Goal: Task Accomplishment & Management: Complete application form

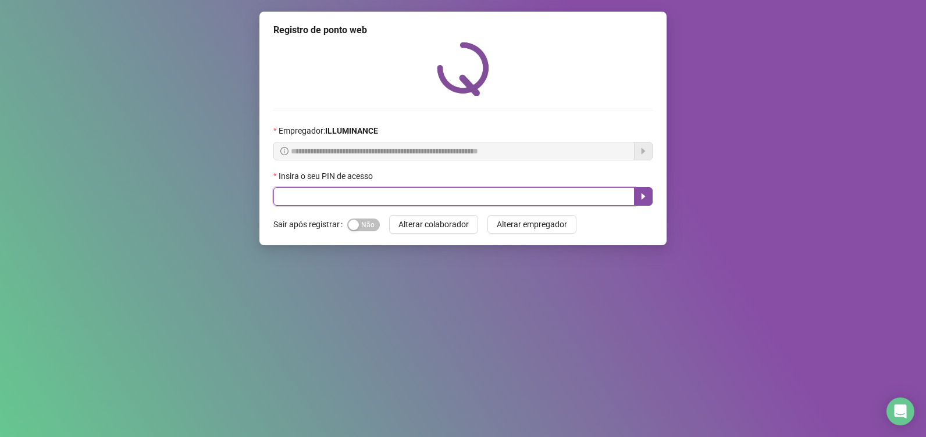
click at [346, 193] on input "text" at bounding box center [453, 196] width 361 height 19
type input "****"
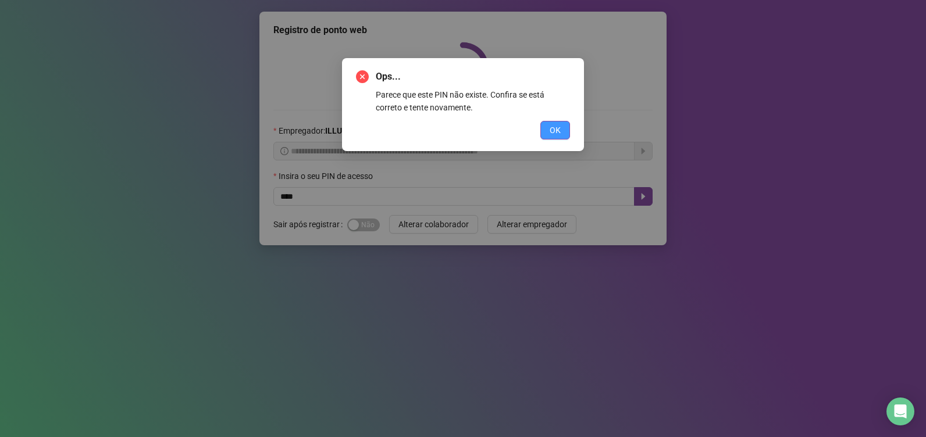
click at [551, 127] on span "OK" at bounding box center [555, 130] width 11 height 13
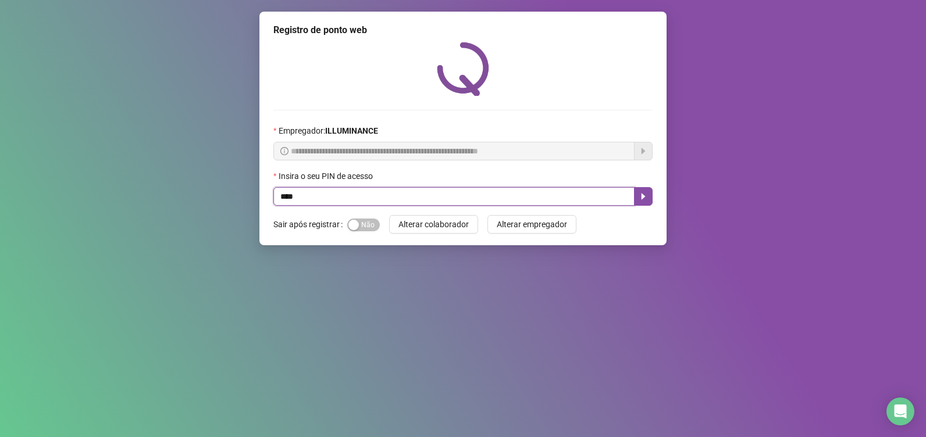
click at [416, 196] on input "****" at bounding box center [453, 196] width 361 height 19
click at [646, 197] on icon "caret-right" at bounding box center [643, 196] width 9 height 9
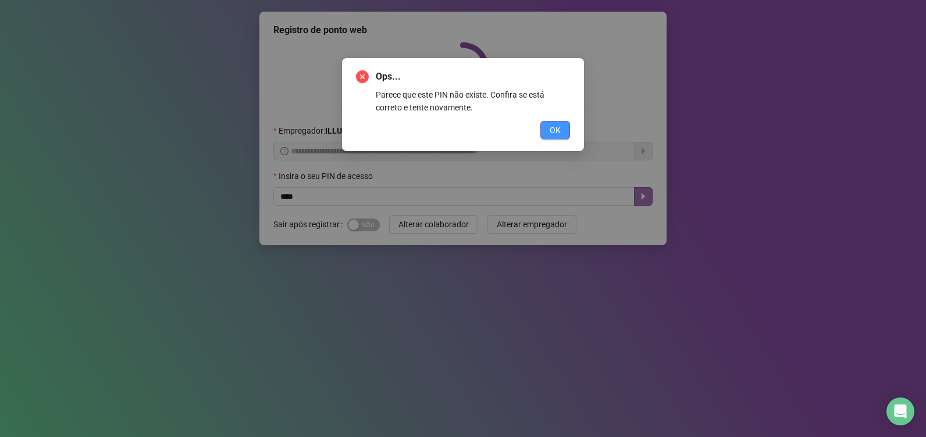
click at [550, 126] on span "OK" at bounding box center [555, 130] width 11 height 13
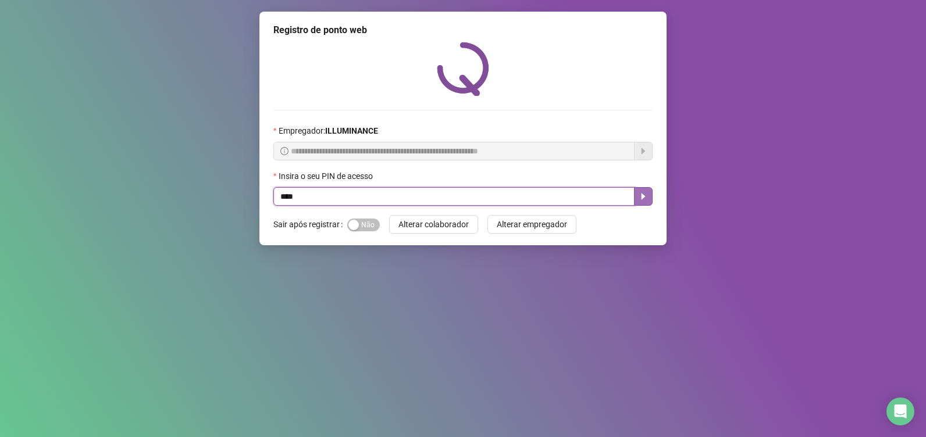
click at [645, 190] on button "button" at bounding box center [643, 196] width 19 height 19
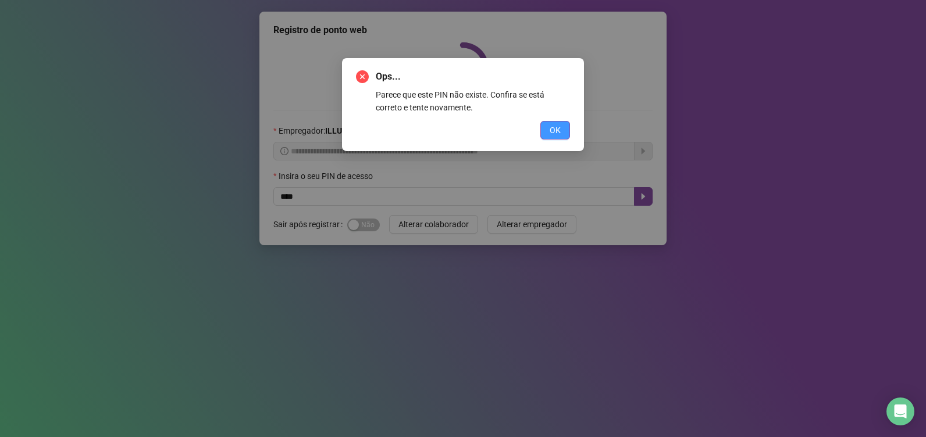
click at [553, 127] on span "OK" at bounding box center [555, 130] width 11 height 13
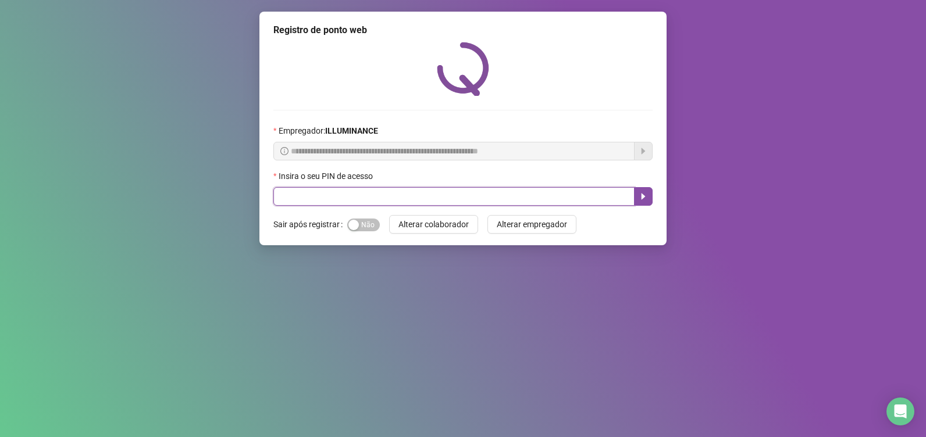
click at [311, 195] on input "text" at bounding box center [453, 196] width 361 height 19
click at [642, 197] on icon "caret-right" at bounding box center [644, 197] width 4 height 6
type input "****"
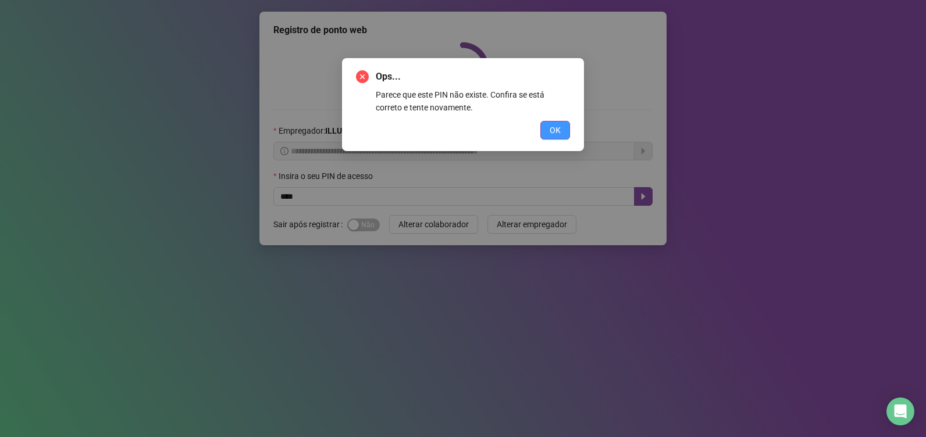
click at [549, 133] on button "OK" at bounding box center [555, 130] width 30 height 19
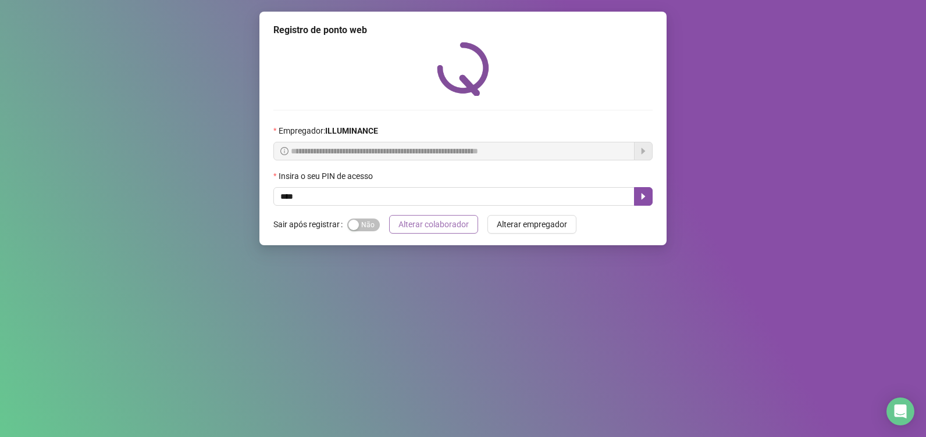
click at [437, 223] on span "Alterar colaborador" at bounding box center [433, 224] width 70 height 13
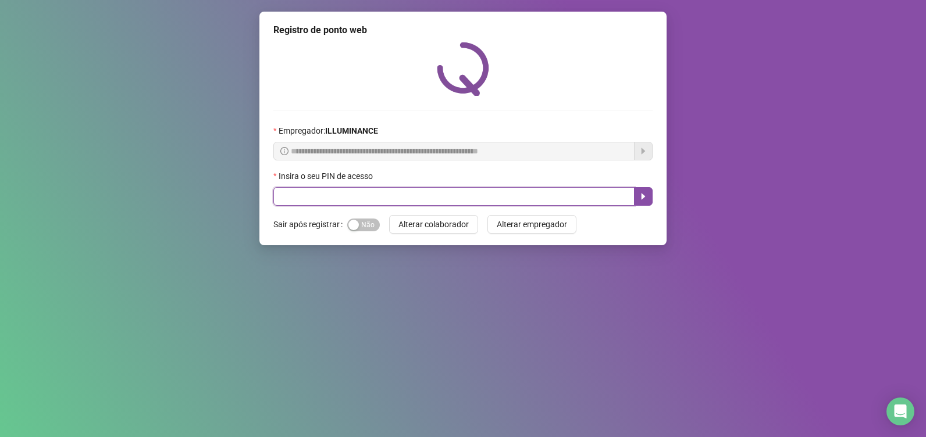
click at [426, 195] on input "text" at bounding box center [453, 196] width 361 height 19
click at [644, 195] on icon "caret-right" at bounding box center [643, 196] width 9 height 9
type input "****"
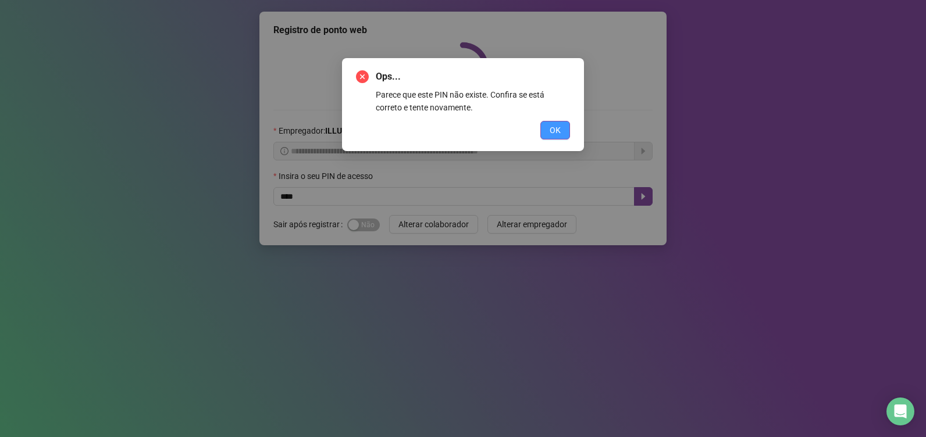
click at [551, 127] on span "OK" at bounding box center [555, 130] width 11 height 13
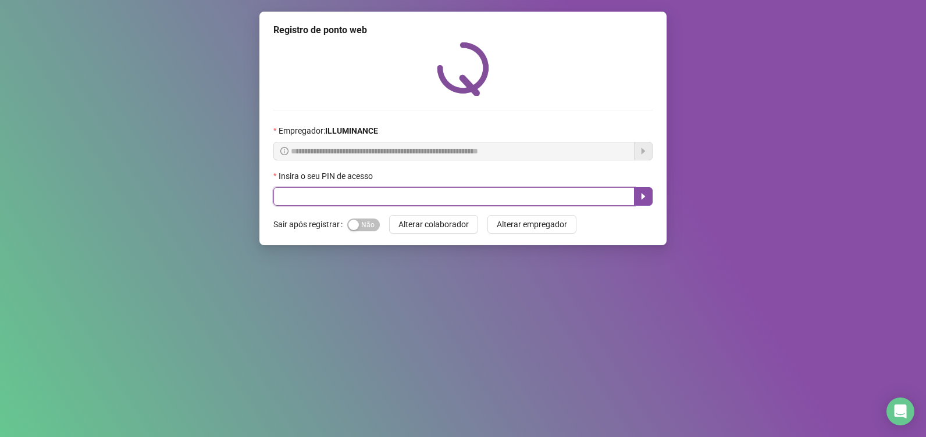
click at [314, 198] on input "text" at bounding box center [453, 196] width 361 height 19
click at [642, 199] on icon "caret-right" at bounding box center [644, 197] width 4 height 6
type input "****"
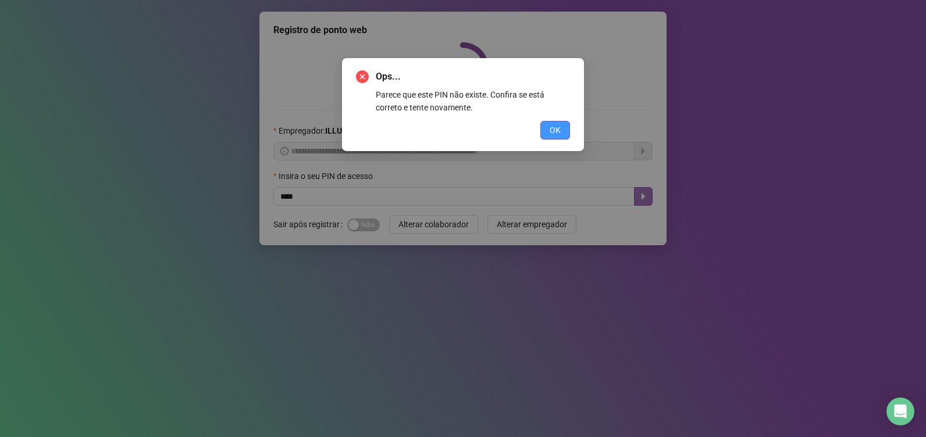
click at [553, 128] on span "OK" at bounding box center [555, 130] width 11 height 13
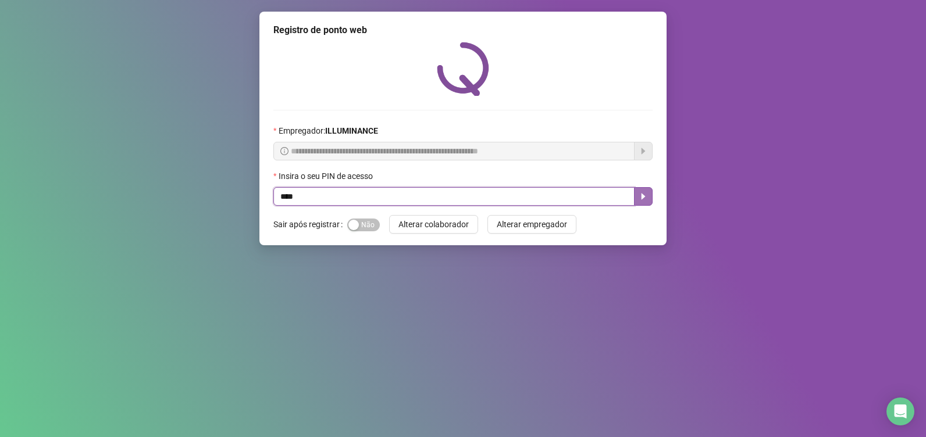
click at [638, 192] on button "button" at bounding box center [643, 196] width 19 height 19
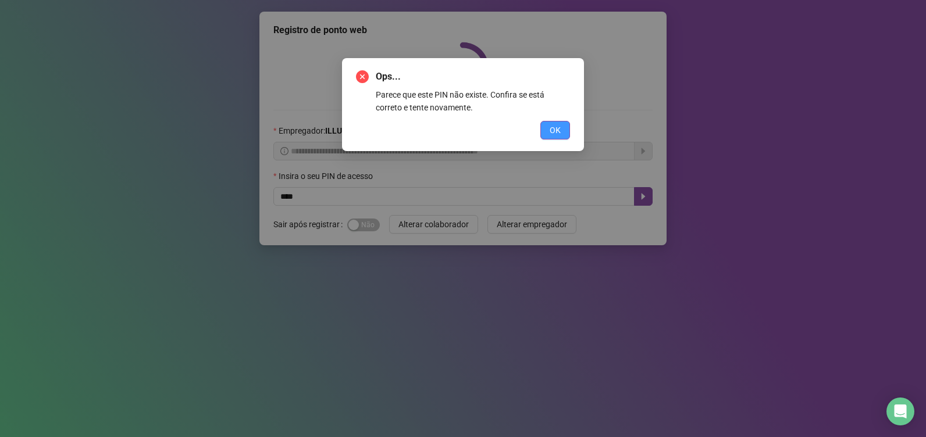
click at [551, 133] on span "OK" at bounding box center [555, 130] width 11 height 13
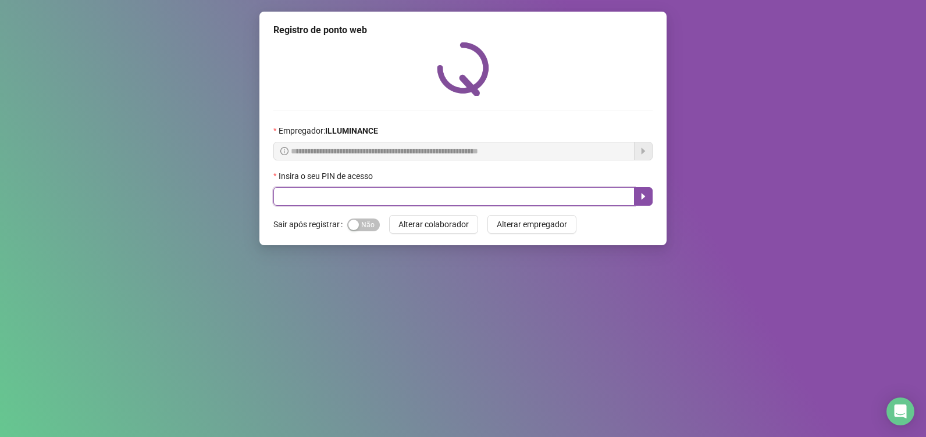
click at [498, 195] on input "text" at bounding box center [453, 196] width 361 height 19
click at [639, 197] on icon "caret-right" at bounding box center [643, 196] width 9 height 9
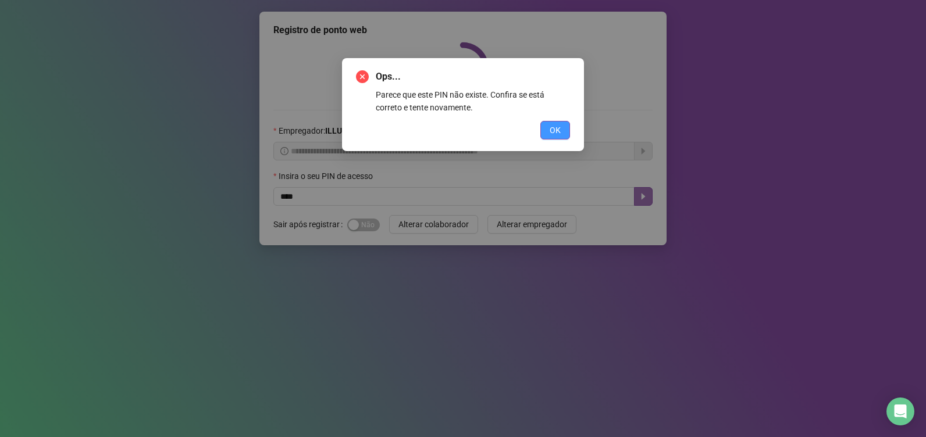
click at [562, 131] on button "OK" at bounding box center [555, 130] width 30 height 19
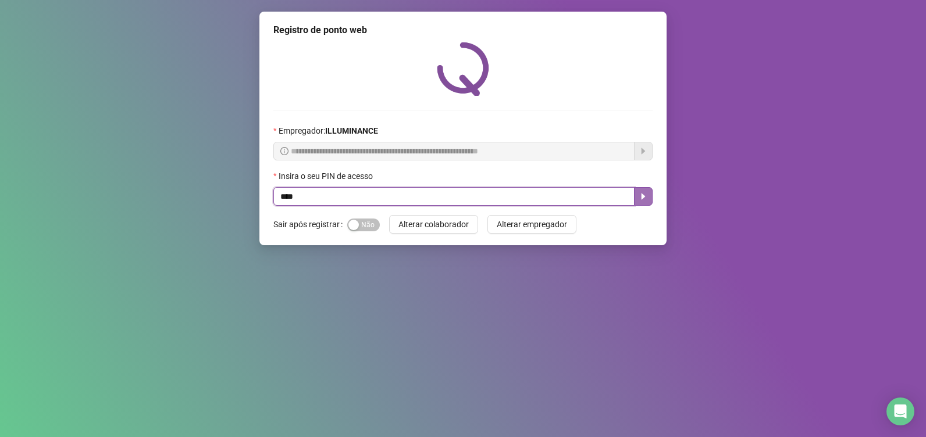
click at [646, 195] on icon "caret-right" at bounding box center [643, 196] width 9 height 9
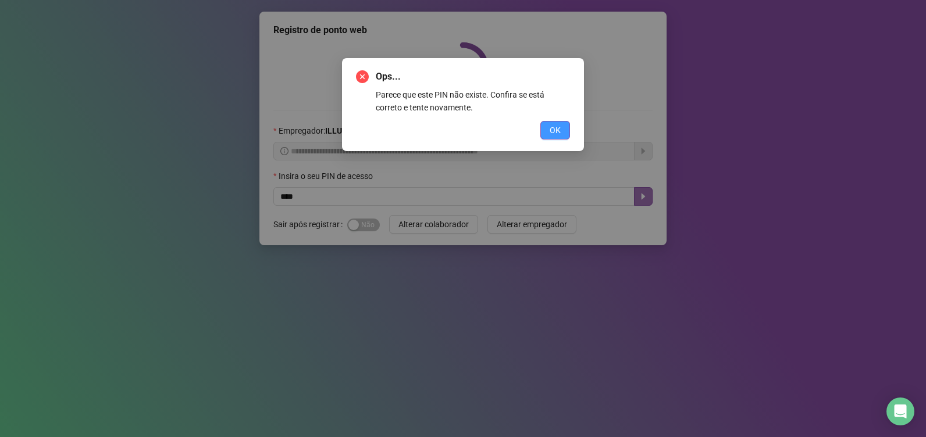
click at [553, 126] on span "OK" at bounding box center [555, 130] width 11 height 13
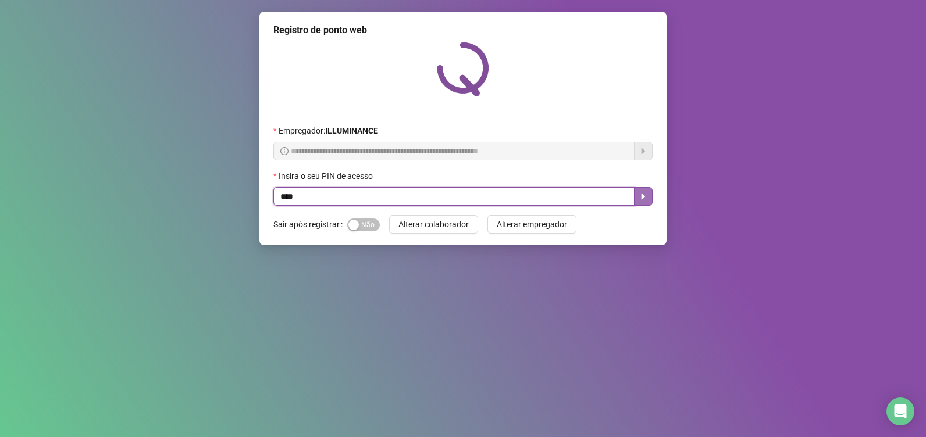
click at [644, 199] on icon "caret-right" at bounding box center [643, 196] width 9 height 9
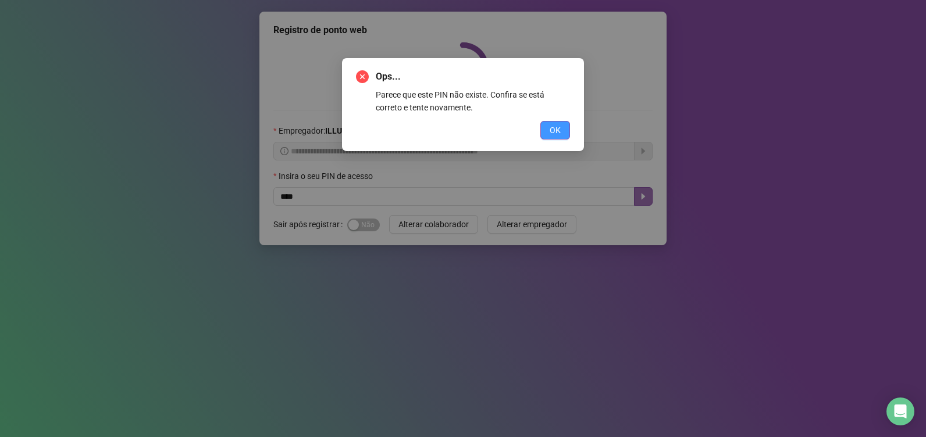
click at [557, 130] on span "OK" at bounding box center [555, 130] width 11 height 13
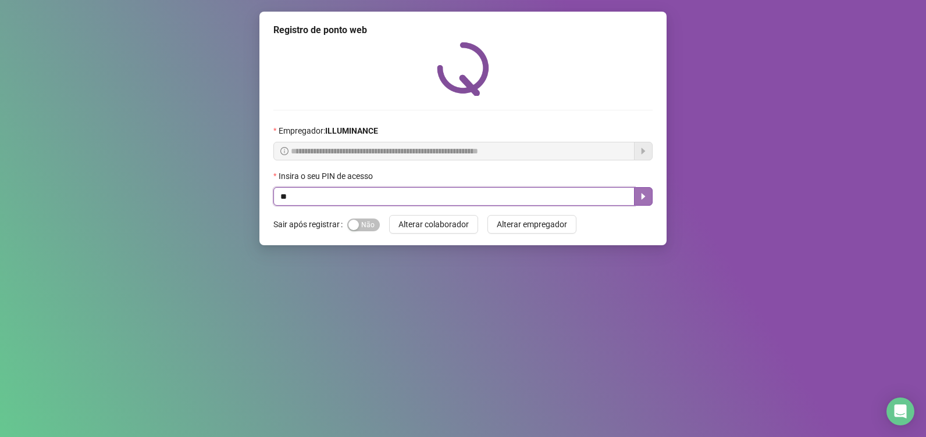
type input "*"
click at [648, 195] on button "button" at bounding box center [643, 196] width 19 height 19
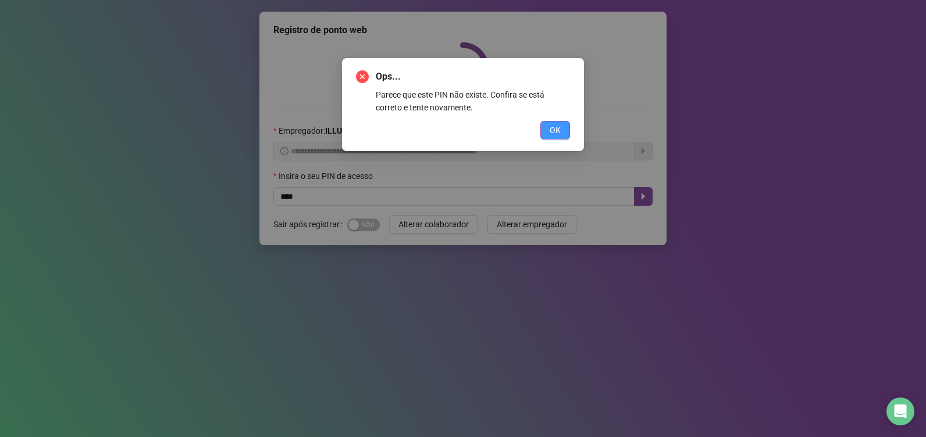
click at [549, 133] on button "OK" at bounding box center [555, 130] width 30 height 19
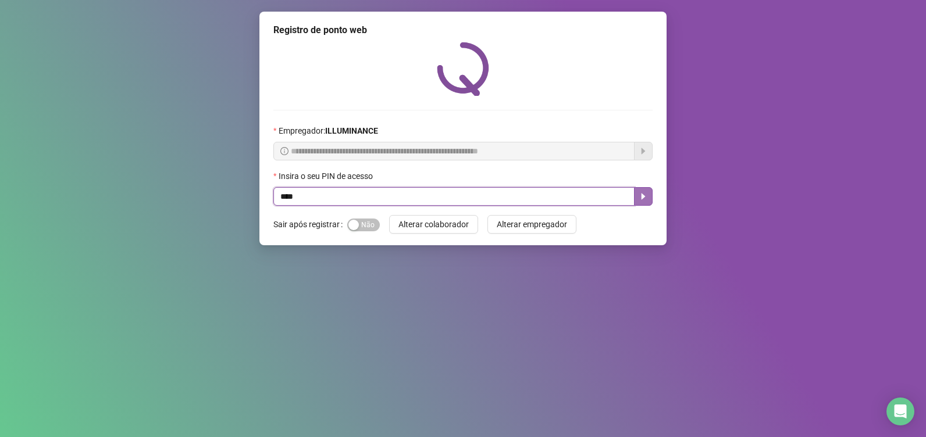
click at [647, 195] on button "button" at bounding box center [643, 196] width 19 height 19
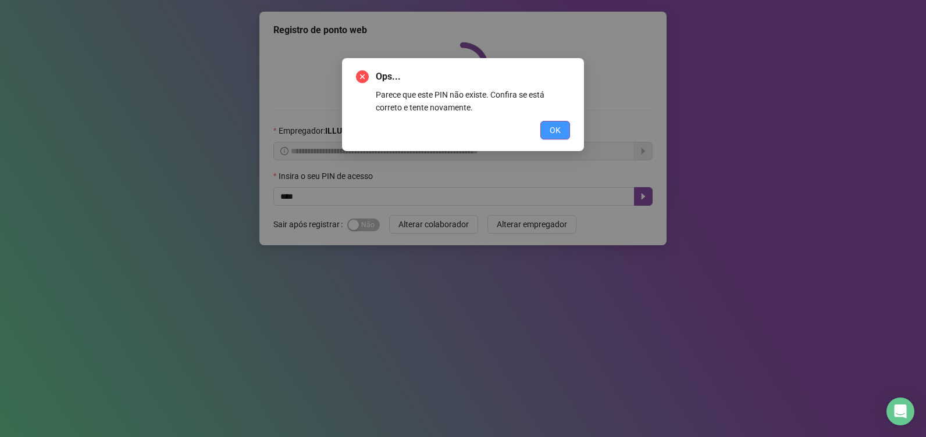
click at [544, 127] on button "OK" at bounding box center [555, 130] width 30 height 19
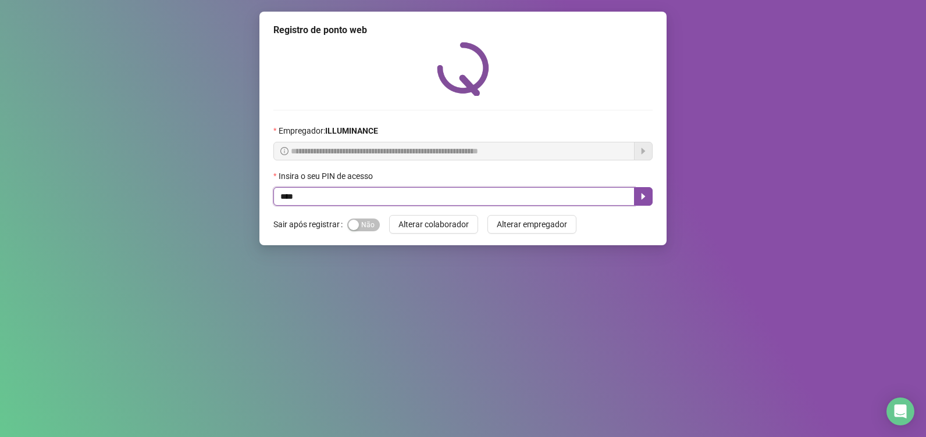
click at [488, 190] on input "****" at bounding box center [453, 196] width 361 height 19
click at [646, 200] on icon "caret-right" at bounding box center [643, 196] width 9 height 9
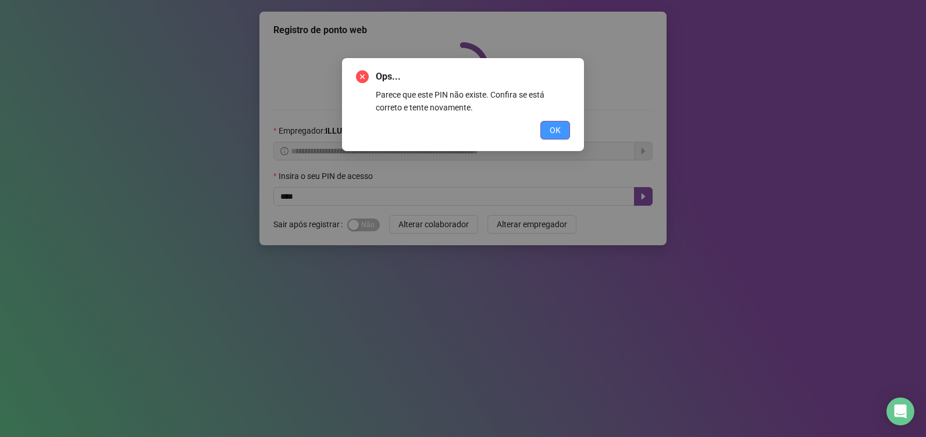
click at [556, 134] on span "OK" at bounding box center [555, 130] width 11 height 13
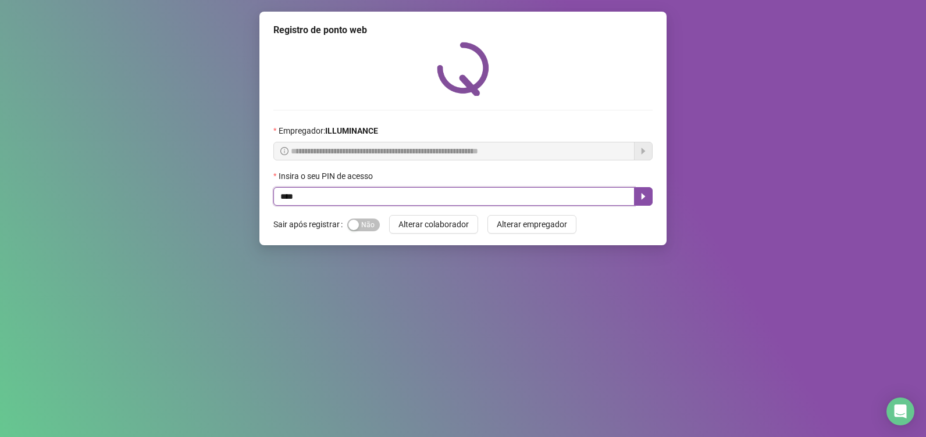
click at [460, 198] on input "****" at bounding box center [453, 196] width 361 height 19
click at [651, 195] on button "button" at bounding box center [643, 196] width 19 height 19
type input "****"
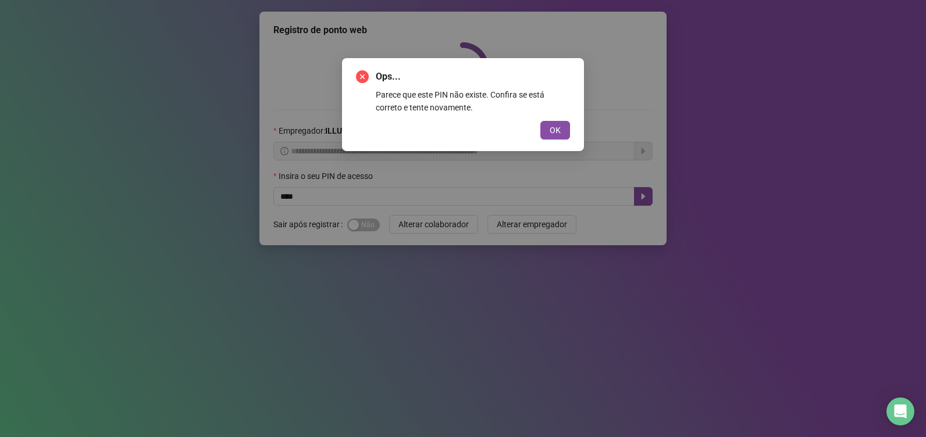
drag, startPoint x: 545, startPoint y: 130, endPoint x: 570, endPoint y: 115, distance: 29.2
click at [545, 130] on button "OK" at bounding box center [555, 130] width 30 height 19
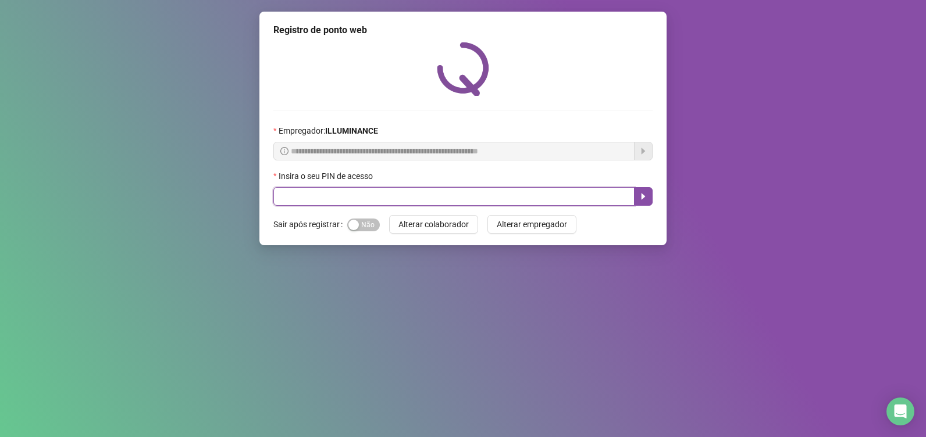
click at [307, 203] on input "text" at bounding box center [453, 196] width 361 height 19
click at [652, 199] on button "button" at bounding box center [643, 196] width 19 height 19
type input "****"
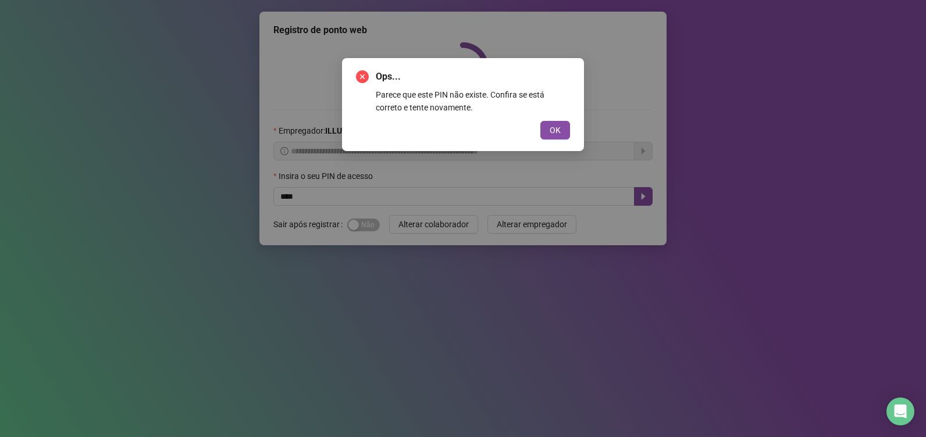
click at [554, 132] on span "OK" at bounding box center [555, 130] width 11 height 13
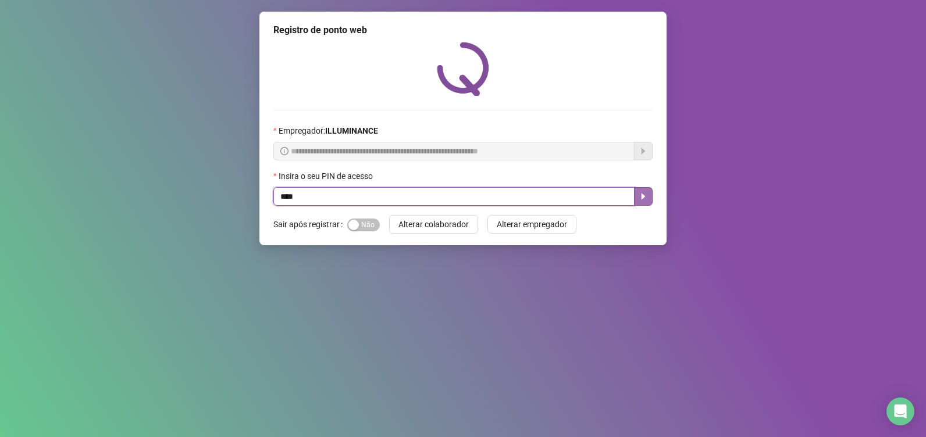
click at [638, 198] on button "button" at bounding box center [643, 196] width 19 height 19
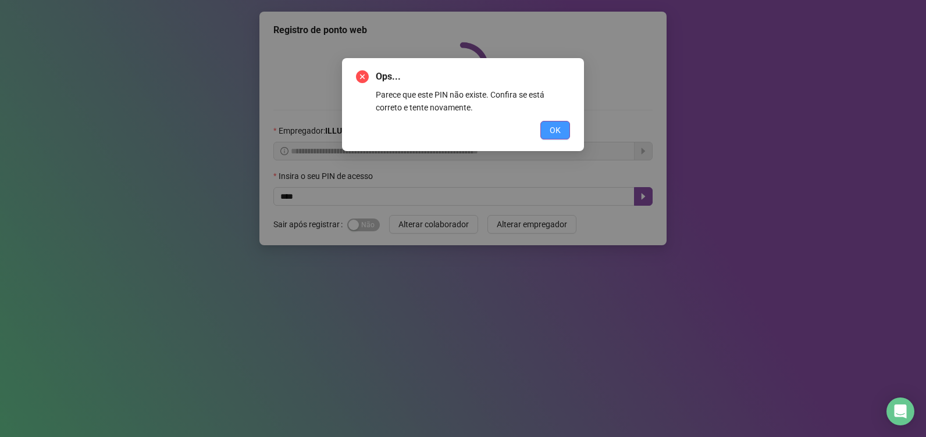
click at [559, 133] on span "OK" at bounding box center [555, 130] width 11 height 13
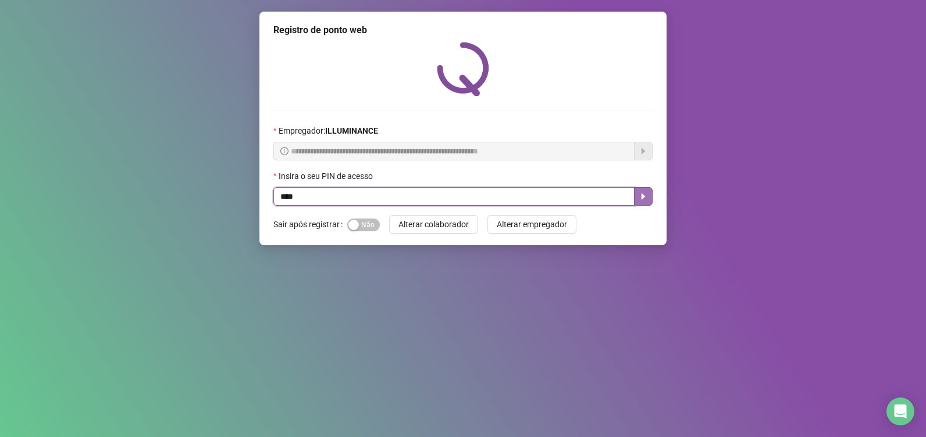
click at [647, 196] on icon "caret-right" at bounding box center [643, 196] width 9 height 9
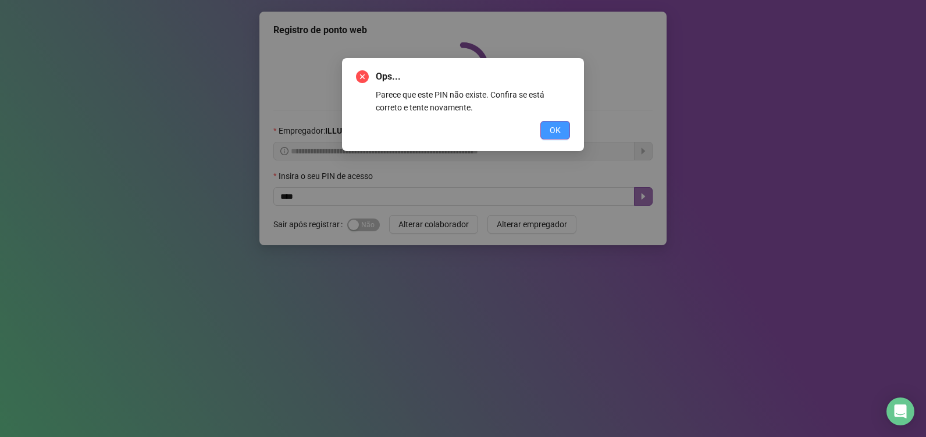
click at [559, 134] on span "OK" at bounding box center [555, 130] width 11 height 13
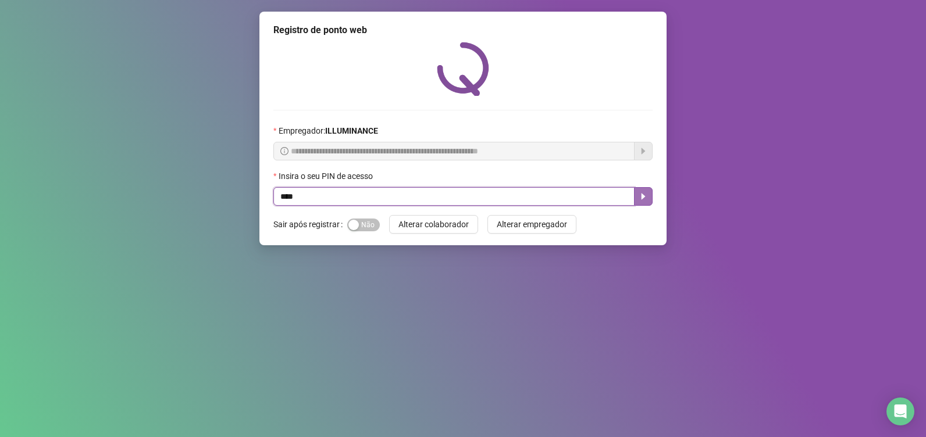
click at [650, 195] on button "button" at bounding box center [643, 196] width 19 height 19
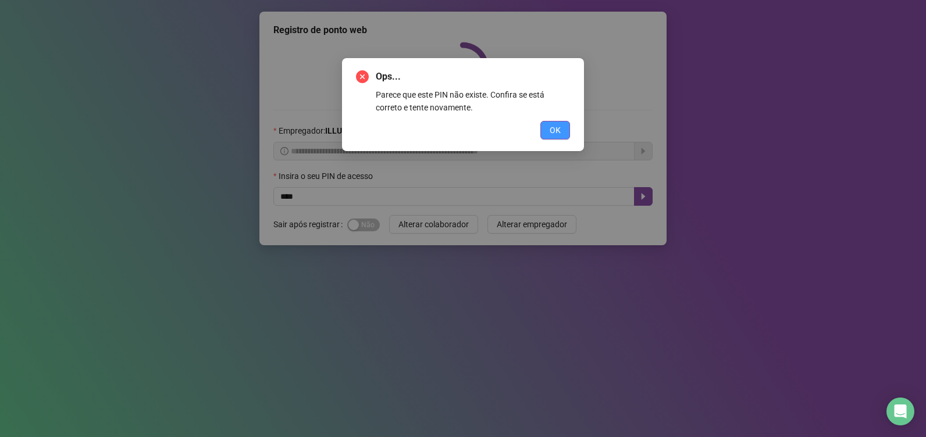
click at [553, 130] on span "OK" at bounding box center [555, 130] width 11 height 13
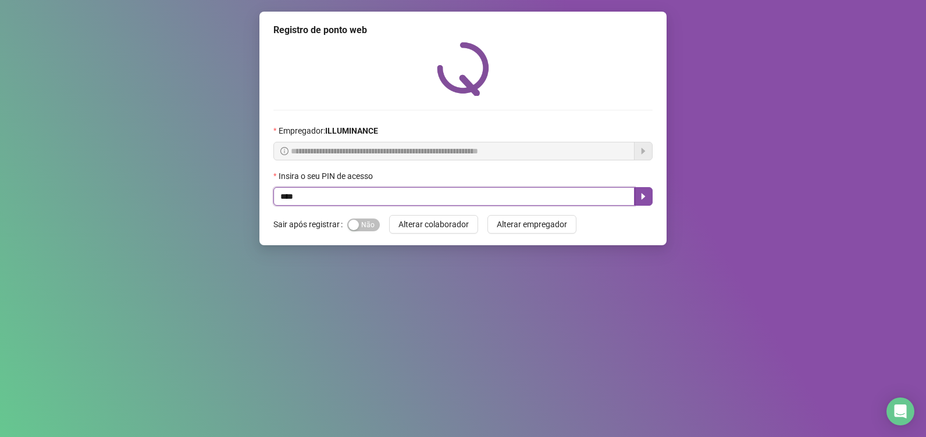
click at [641, 200] on icon "caret-right" at bounding box center [643, 196] width 9 height 9
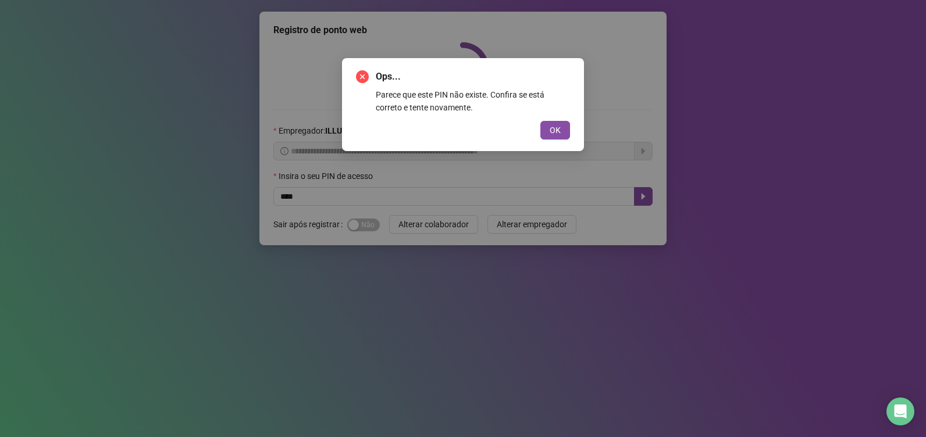
drag, startPoint x: 547, startPoint y: 130, endPoint x: 540, endPoint y: 134, distance: 8.1
click at [547, 130] on button "OK" at bounding box center [555, 130] width 30 height 19
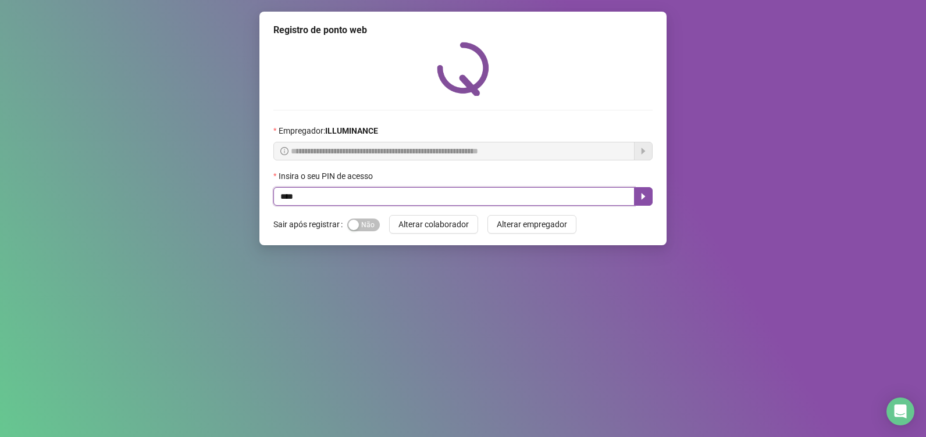
click at [632, 200] on input "****" at bounding box center [453, 196] width 361 height 19
click at [636, 199] on button "button" at bounding box center [643, 196] width 19 height 19
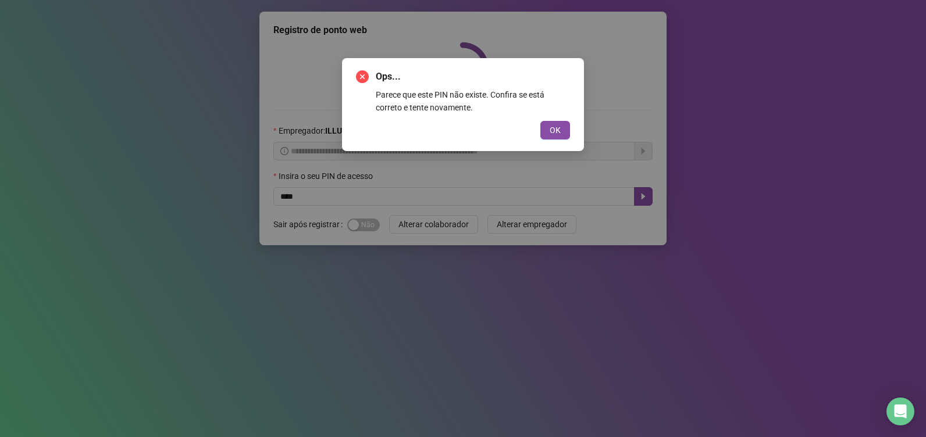
click at [564, 126] on button "OK" at bounding box center [555, 130] width 30 height 19
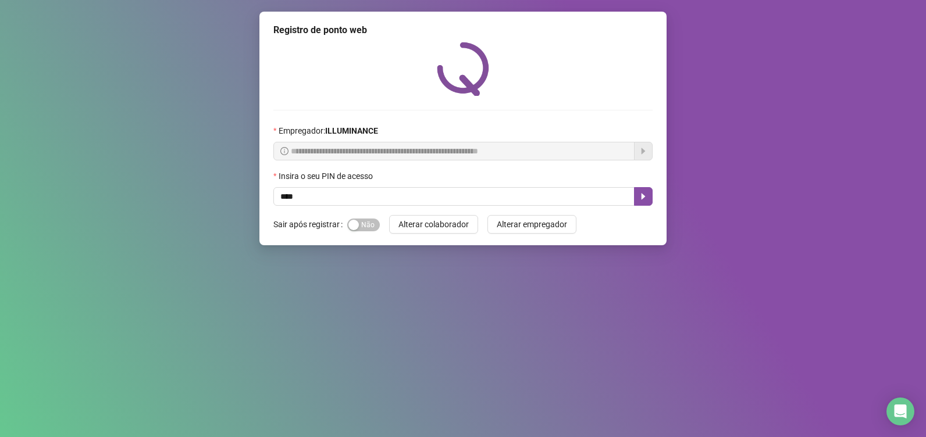
click at [647, 195] on icon "caret-right" at bounding box center [643, 196] width 9 height 9
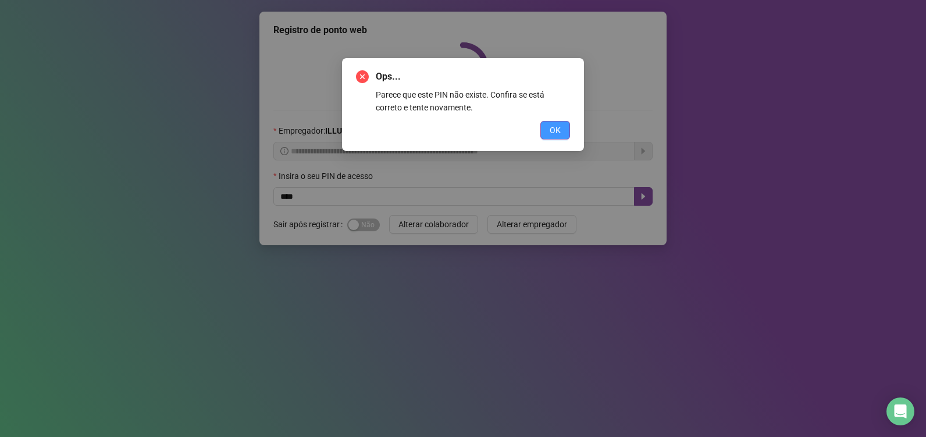
click at [547, 135] on button "OK" at bounding box center [555, 130] width 30 height 19
